Goal: Find specific page/section: Find specific page/section

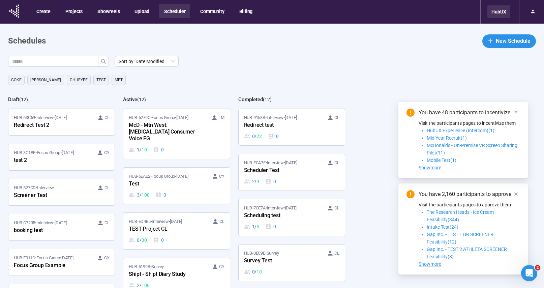
click at [496, 13] on div "HubUX" at bounding box center [498, 11] width 23 height 13
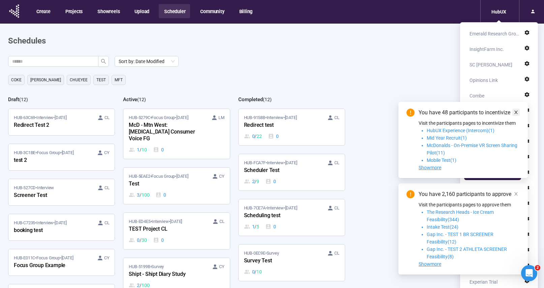
click at [517, 110] on icon "close" at bounding box center [515, 112] width 5 height 5
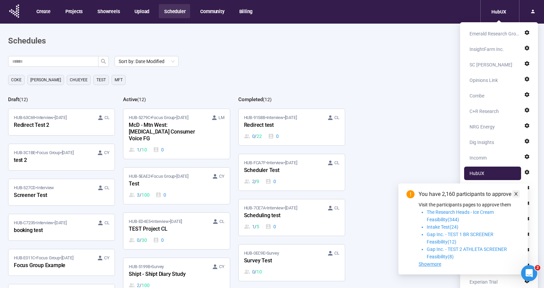
click at [517, 194] on icon "close" at bounding box center [515, 193] width 5 height 5
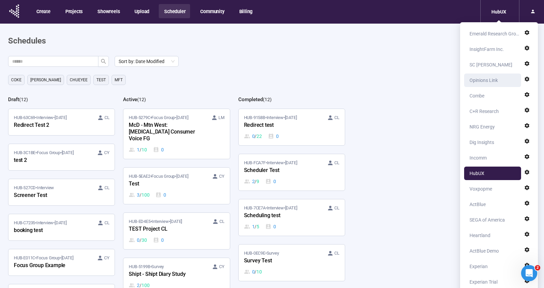
click at [491, 80] on div "Opinions Link" at bounding box center [483, 79] width 28 height 13
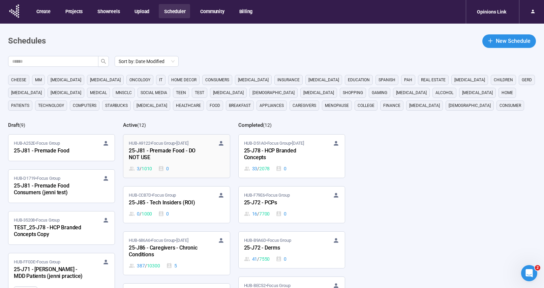
click at [185, 172] on link "HUB-A9122 • Focus Group • [DATE]-J81 - Premade Food - DO NOT USE 3 / 1010 0" at bounding box center [176, 155] width 106 height 43
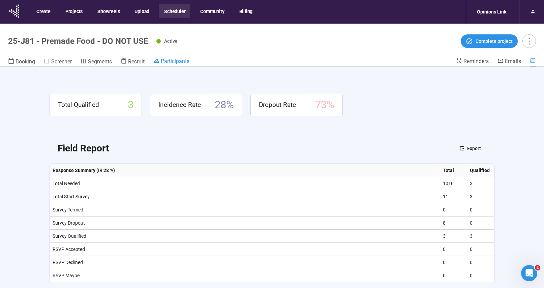
click at [170, 64] on span "Participants" at bounding box center [175, 61] width 29 height 6
